Goal: Information Seeking & Learning: Learn about a topic

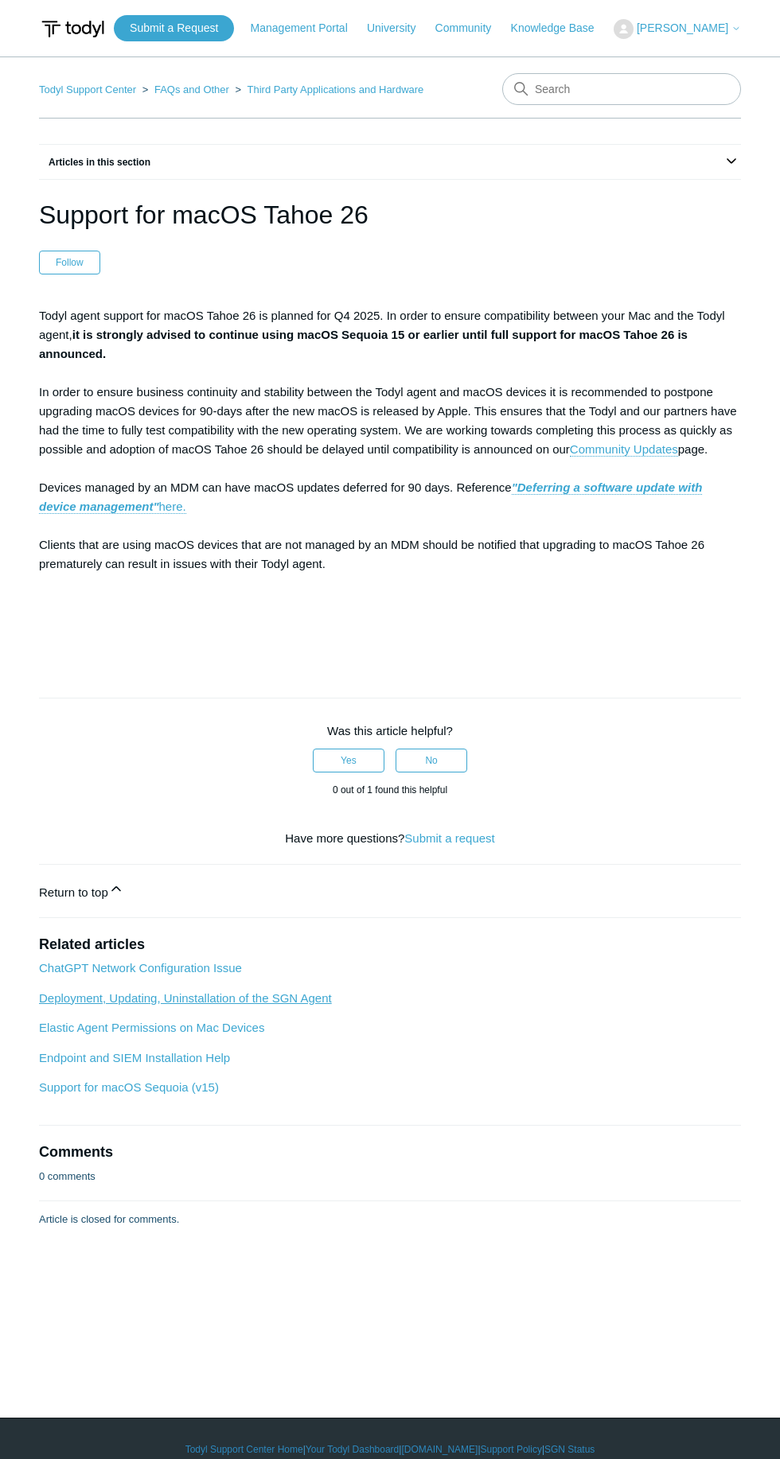
click at [303, 991] on link "Deployment, Updating, Uninstallation of the SGN Agent" at bounding box center [185, 998] width 293 height 14
click at [603, 88] on input "Search" at bounding box center [621, 89] width 239 height 32
type input "Mac certificate"
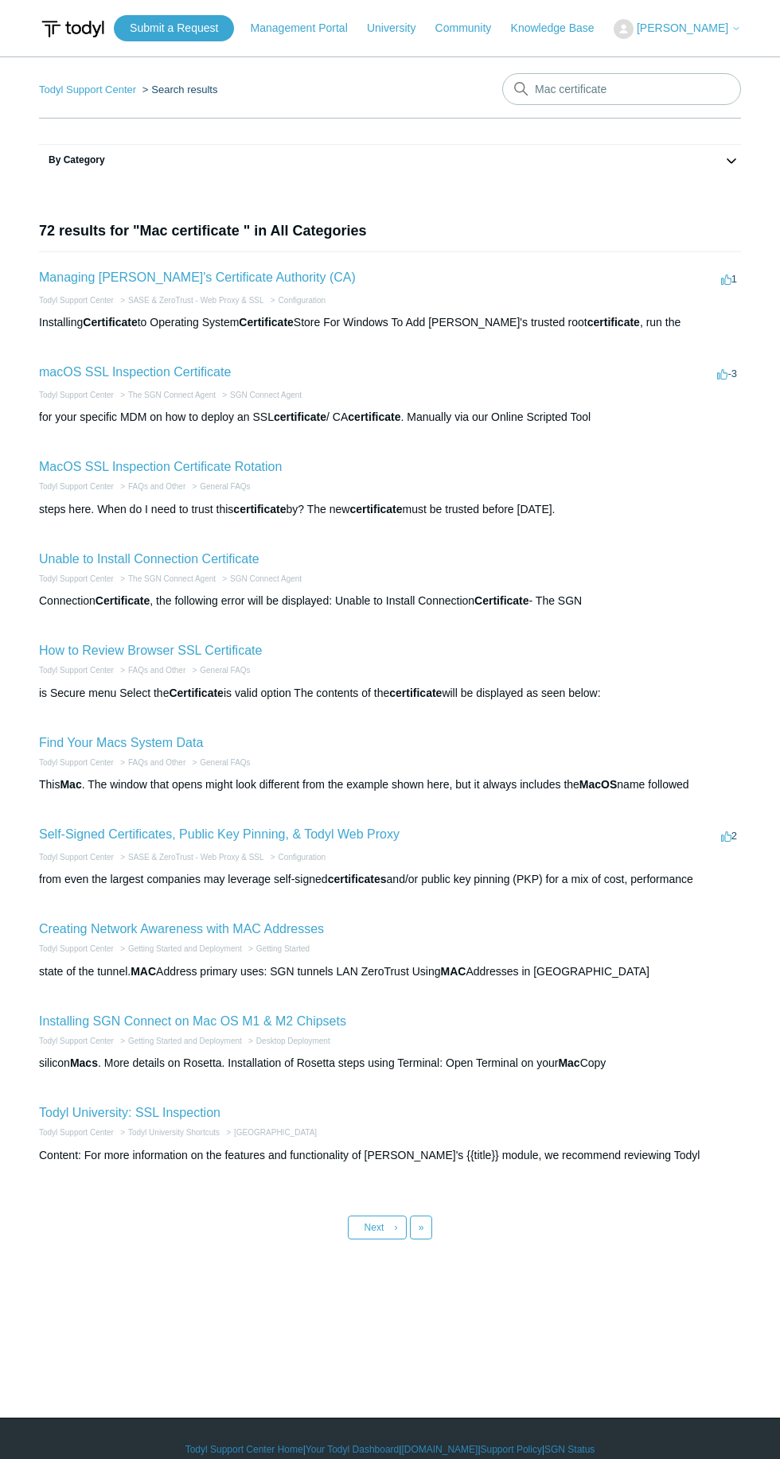
click at [81, 371] on link "macOS SSL Inspection Certificate" at bounding box center [135, 372] width 192 height 14
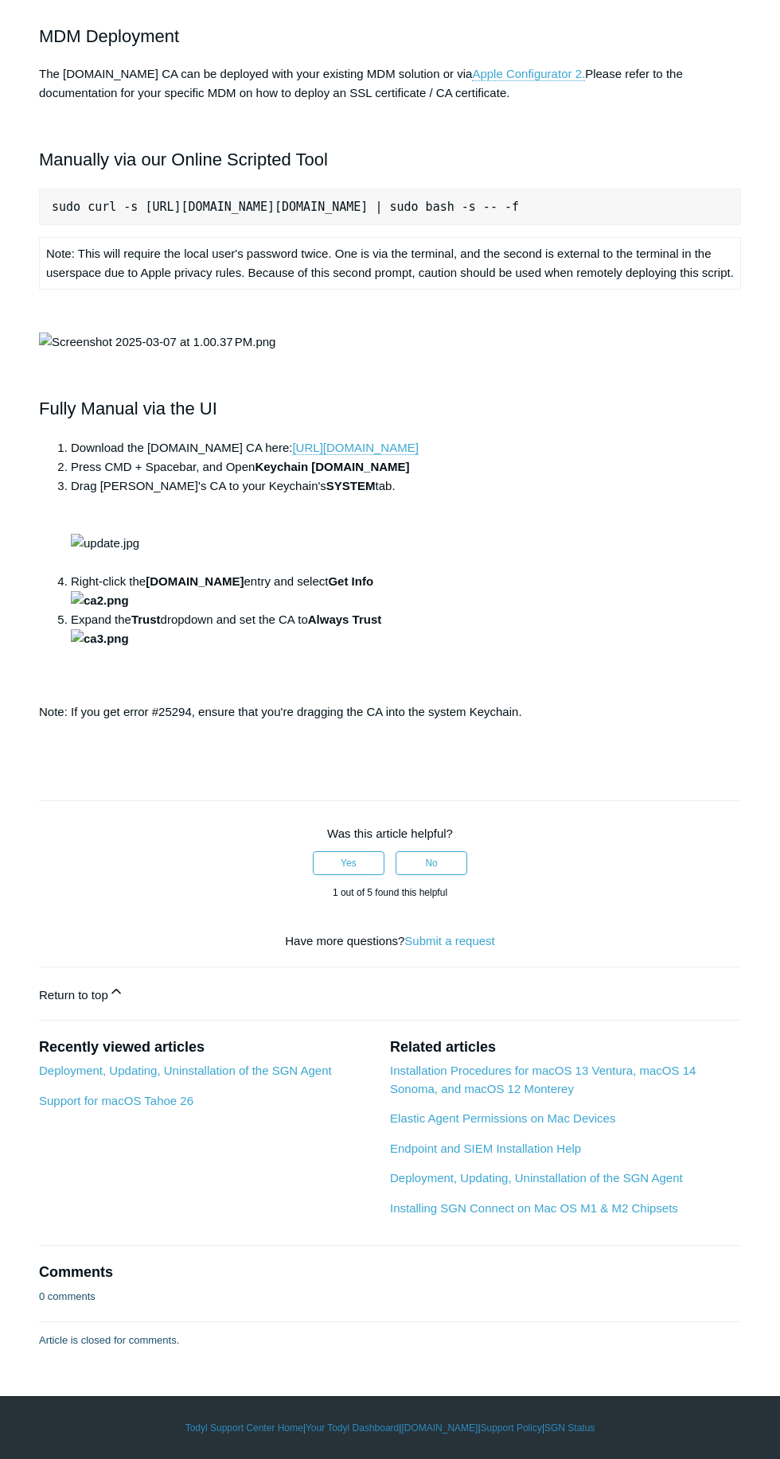
scroll to position [668, 0]
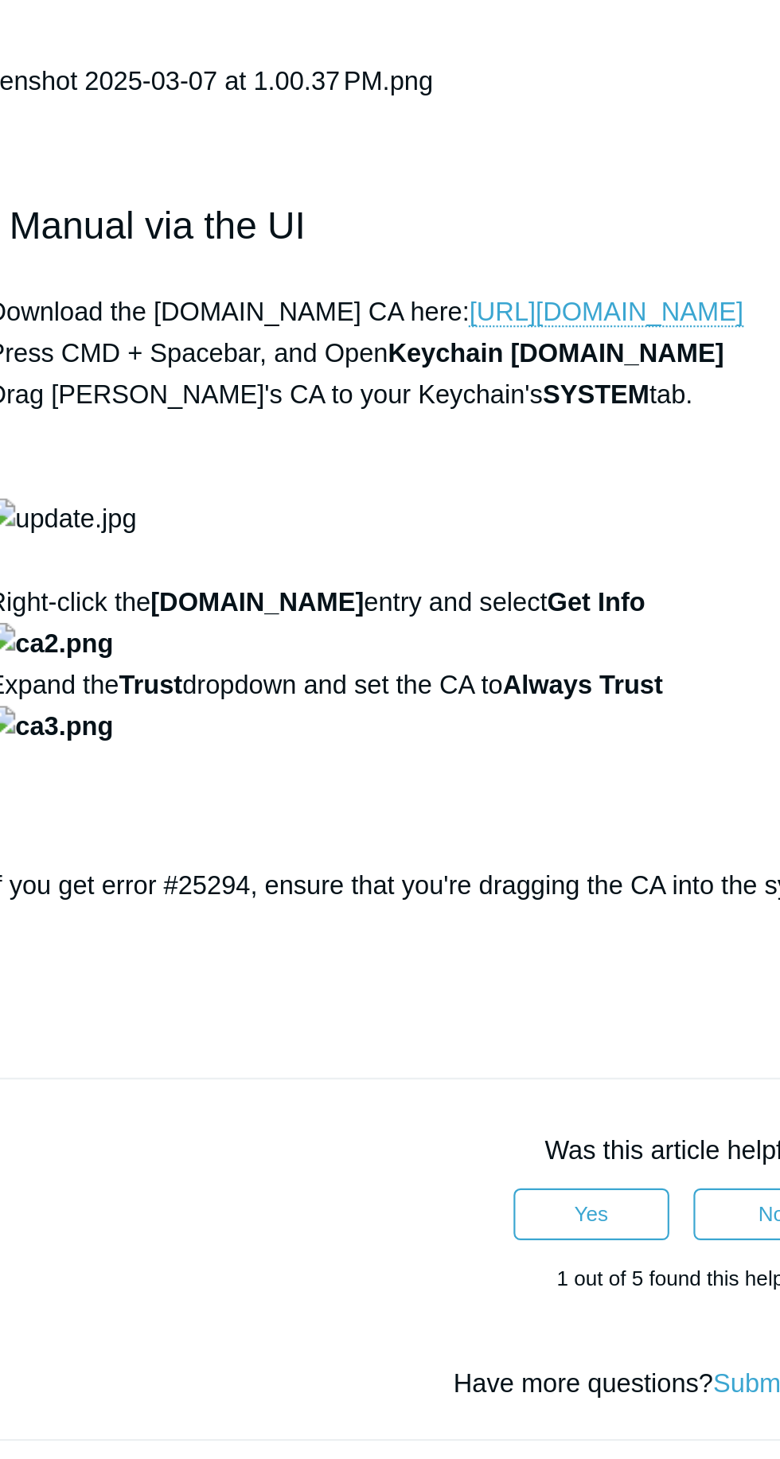
scroll to position [1361, 0]
